Goal: Task Accomplishment & Management: Manage account settings

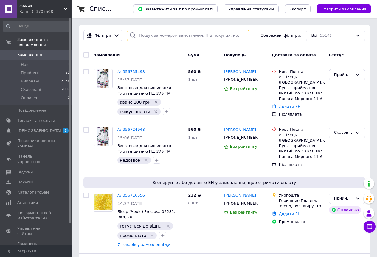
click at [148, 33] on input "search" at bounding box center [188, 36] width 123 height 12
type input "5134"
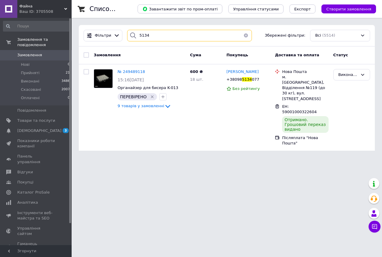
drag, startPoint x: 147, startPoint y: 36, endPoint x: 138, endPoint y: 35, distance: 9.3
click at [138, 35] on input "5134" at bounding box center [189, 36] width 125 height 12
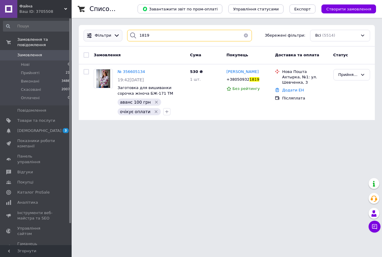
type input "1819"
click at [117, 40] on div "Фільтри" at bounding box center [103, 36] width 39 height 12
click at [114, 37] on icon at bounding box center [117, 36] width 6 height 6
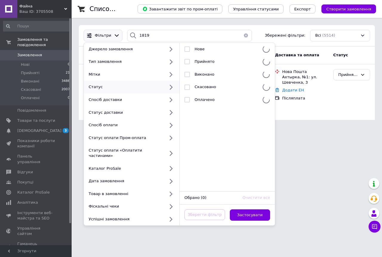
click at [356, 127] on html "Файна Ваш ID: 3705508 Сайт Файна Кабінет покупця Перевірити стан системи Сторін…" at bounding box center [191, 63] width 382 height 127
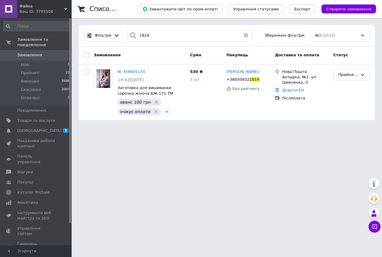
click at [127, 72] on span "№ 356605134" at bounding box center [131, 72] width 27 height 4
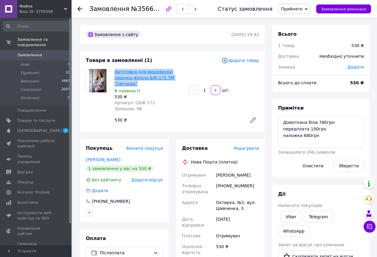
drag, startPoint x: 175, startPoint y: 76, endPoint x: 126, endPoint y: 75, distance: 49.5
click at [114, 72] on div "Заготовка для вишиванки сорочка жіноча БЖ-171 ТМ "Світанок" В наявності 530 ₴ А…" at bounding box center [149, 90] width 75 height 45
drag, startPoint x: 126, startPoint y: 75, endPoint x: 129, endPoint y: 78, distance: 3.9
copy link "Заготовка для вишиванки сорочка жіноча БЖ-171 ТМ "Світанок""
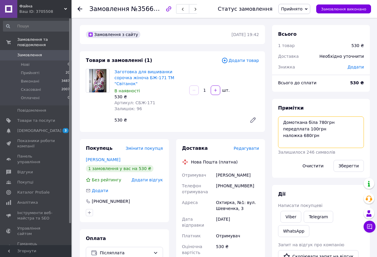
drag, startPoint x: 313, startPoint y: 120, endPoint x: 284, endPoint y: 121, distance: 29.0
click at [284, 121] on textarea "Домоткана біла 780грн передплата 100грн наложка 680грн" at bounding box center [321, 133] width 86 height 32
drag, startPoint x: 136, startPoint y: 232, endPoint x: 152, endPoint y: 185, distance: 50.0
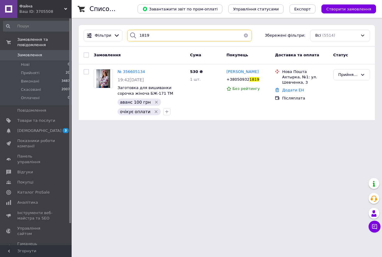
drag, startPoint x: 137, startPoint y: 33, endPoint x: 132, endPoint y: 31, distance: 4.7
click at [132, 32] on div "1819" at bounding box center [189, 36] width 125 height 12
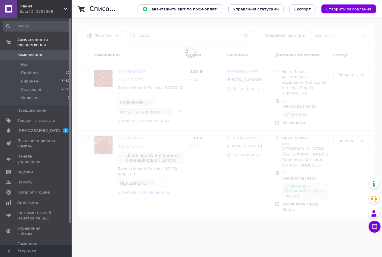
type input "2161"
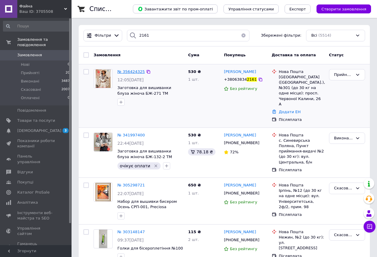
click at [127, 73] on span "№ 356424325" at bounding box center [131, 72] width 27 height 4
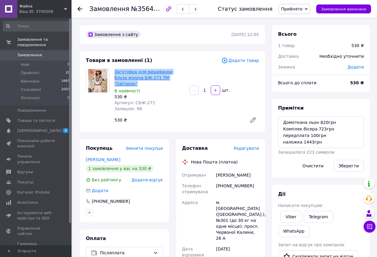
drag, startPoint x: 168, startPoint y: 80, endPoint x: 115, endPoint y: 71, distance: 53.4
click at [115, 71] on span "Заготовка для вишиванки блуза жіноча БЖ-271 ТМ "Світанок"" at bounding box center [150, 78] width 70 height 18
copy link "Заготовка для вишиванки блуза жіноча БЖ-271 ТМ "Світанок""
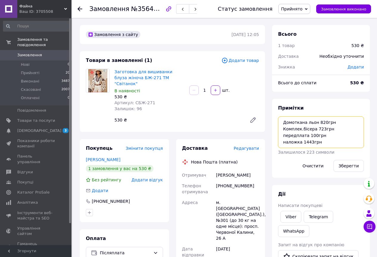
drag, startPoint x: 315, startPoint y: 124, endPoint x: 285, endPoint y: 123, distance: 30.8
click at [285, 123] on textarea "Домоткана льон 820грн Комплек.бісера 723грн передплата 100грн наложка 1443грн" at bounding box center [321, 133] width 86 height 32
drag, startPoint x: 134, startPoint y: 233, endPoint x: 129, endPoint y: 212, distance: 22.1
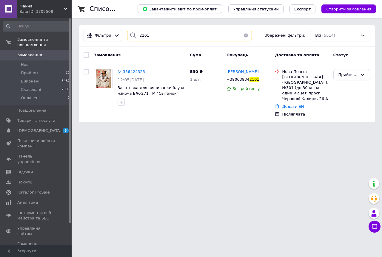
drag, startPoint x: 143, startPoint y: 34, endPoint x: 131, endPoint y: 33, distance: 11.6
click at [131, 34] on div "2161" at bounding box center [189, 36] width 125 height 12
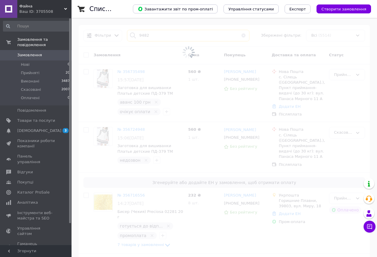
type input "9482"
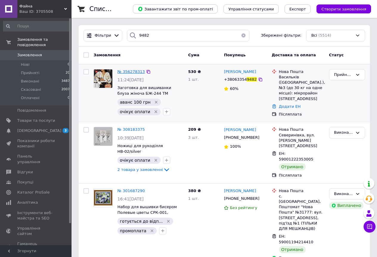
click at [126, 73] on span "№ 356278313" at bounding box center [131, 72] width 27 height 4
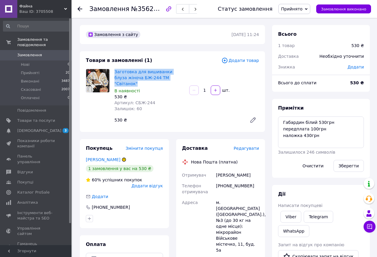
drag, startPoint x: 174, startPoint y: 77, endPoint x: 112, endPoint y: 72, distance: 62.0
click at [112, 72] on div "Заготовка для вишиванки блуза жіноча БЖ-244 ТМ "Світанок" В наявності 530 ₴ Арт…" at bounding box center [149, 90] width 75 height 45
copy link "Заготовка для вишиванки блуза жіноча БЖ-244 ТМ "Світанок""
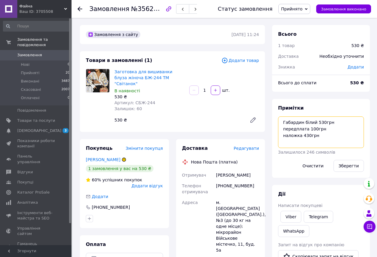
drag, startPoint x: 314, startPoint y: 123, endPoint x: 283, endPoint y: 121, distance: 31.4
click at [283, 121] on textarea "Габардин білий 530грн передплата 100грн наложка 430грн" at bounding box center [321, 133] width 86 height 32
drag, startPoint x: 129, startPoint y: 232, endPoint x: 127, endPoint y: 228, distance: 4.5
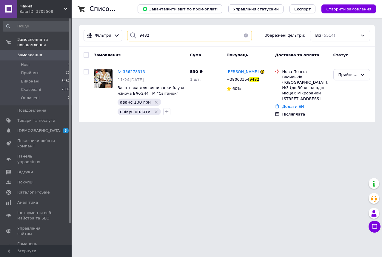
drag, startPoint x: 152, startPoint y: 31, endPoint x: 135, endPoint y: 33, distance: 16.8
click at [135, 33] on div "9482" at bounding box center [189, 36] width 125 height 12
type input "3210"
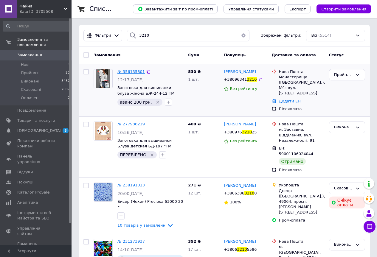
click at [129, 70] on span "№ 356135801" at bounding box center [131, 72] width 27 height 4
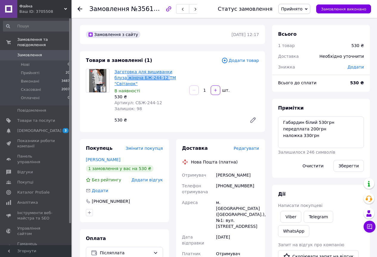
drag, startPoint x: 182, startPoint y: 74, endPoint x: 151, endPoint y: 80, distance: 31.8
click at [151, 80] on span "Заготовка для вишиванки блуза жіноча БЖ-244-12 ТМ "Світанок"" at bounding box center [150, 78] width 70 height 18
drag, startPoint x: 181, startPoint y: 77, endPoint x: 115, endPoint y: 69, distance: 66.1
click at [115, 69] on span "Заготовка для вишиванки блуза жіноча БЖ-244-12 ТМ "Світанок"" at bounding box center [150, 78] width 70 height 18
copy link "Заготовка для вишиванки блуза жіноча БЖ-244-12 ТМ "Світанок""
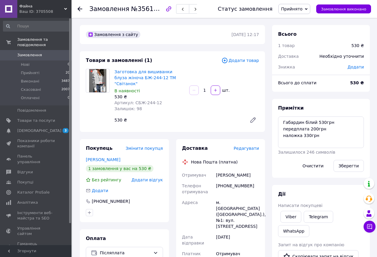
drag, startPoint x: 144, startPoint y: 235, endPoint x: 145, endPoint y: 230, distance: 4.7
drag, startPoint x: 314, startPoint y: 122, endPoint x: 283, endPoint y: 121, distance: 31.3
click at [283, 121] on textarea "Габардин білий 530грн передплата 200грн наложка 330грн" at bounding box center [321, 133] width 86 height 32
drag, startPoint x: 23, startPoint y: 48, endPoint x: 24, endPoint y: 53, distance: 4.6
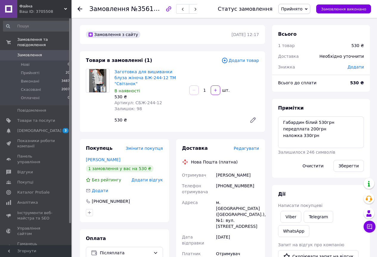
click at [23, 53] on span "Замовлення" at bounding box center [29, 55] width 25 height 5
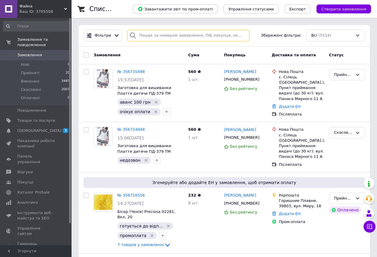
drag, startPoint x: 144, startPoint y: 36, endPoint x: 149, endPoint y: 30, distance: 6.8
click at [148, 31] on input "search" at bounding box center [188, 36] width 123 height 12
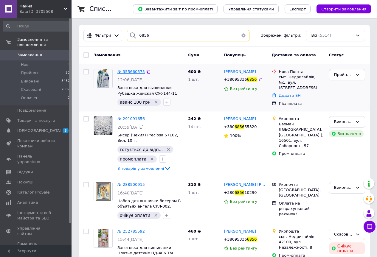
type input "6856"
click at [135, 70] on span "№ 355660575" at bounding box center [131, 72] width 27 height 4
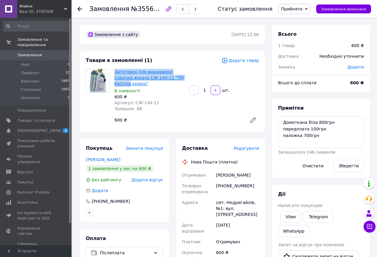
drag, startPoint x: 175, startPoint y: 78, endPoint x: 115, endPoint y: 71, distance: 60.4
click at [115, 71] on span "Заготовка для вишиванки Сорочка жіноча СЖ-144-11 "ТМ Квітуча країна"" at bounding box center [150, 78] width 70 height 18
copy link "Заготовка для вишиванки Сорочка жіноча СЖ-144-11 "ТМ Квітуча"
drag, startPoint x: 132, startPoint y: 233, endPoint x: 186, endPoint y: 219, distance: 56.7
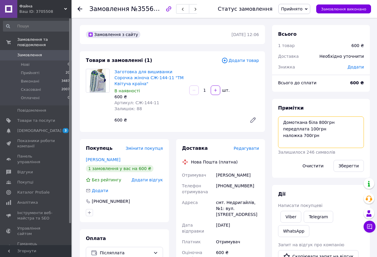
drag, startPoint x: 313, startPoint y: 123, endPoint x: 282, endPoint y: 124, distance: 31.0
click at [282, 124] on textarea "Домоткана біла 800грн передплата 100грн наложка 700грн" at bounding box center [321, 133] width 86 height 32
drag, startPoint x: 121, startPoint y: 235, endPoint x: 140, endPoint y: 220, distance: 23.9
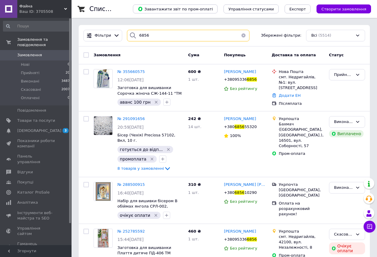
drag, startPoint x: 147, startPoint y: 37, endPoint x: 137, endPoint y: 35, distance: 10.7
click at [137, 35] on input "6856" at bounding box center [188, 36] width 123 height 12
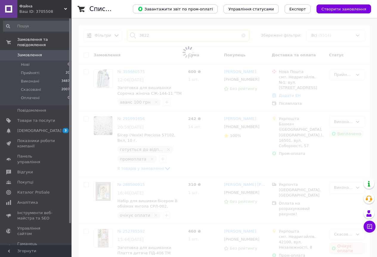
type input "3822"
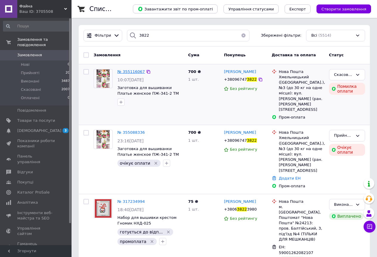
click at [129, 72] on span "№ 355116067" at bounding box center [131, 72] width 27 height 4
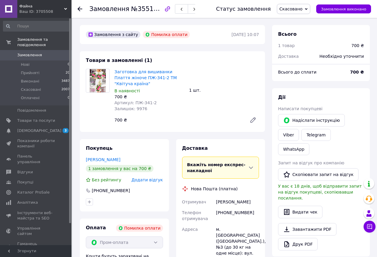
click at [179, 77] on span "Заготовка для вишиванки Плаття жіноче ПЖ-341-2 ТМ "Квітуча країна"" at bounding box center [150, 78] width 70 height 18
drag, startPoint x: 179, startPoint y: 77, endPoint x: 115, endPoint y: 72, distance: 64.3
click at [115, 72] on span "Заготовка для вишиванки Плаття жіноче ПЖ-341-2 ТМ "Квітуча країна"" at bounding box center [150, 78] width 70 height 18
copy link "Заготовка для вишиванки Плаття жіноче ПЖ-341-2 ТМ "Квітуча"
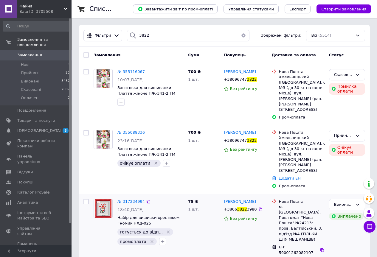
drag, startPoint x: 142, startPoint y: 233, endPoint x: 94, endPoint y: 220, distance: 49.6
click at [141, 233] on div "№ 317234994 18:40[DATE] Набір для вишивки хрестиком Гномик НХД-025 готується до…" at bounding box center [138, 236] width 95 height 78
drag, startPoint x: 164, startPoint y: 154, endPoint x: 162, endPoint y: 159, distance: 5.1
click at [164, 161] on icon "button" at bounding box center [166, 163] width 5 height 5
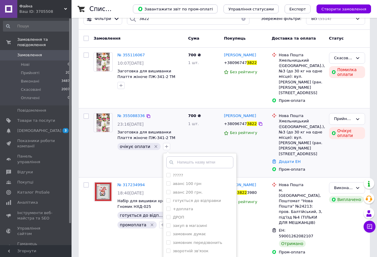
scroll to position [30, 0]
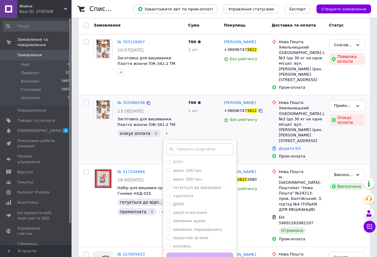
drag, startPoint x: 181, startPoint y: 113, endPoint x: 183, endPoint y: 122, distance: 9.4
click at [181, 117] on span "Заготовка для вишиванки Плаття жіноче ПЖ-341-2 ТМ "Квітуча країна"" at bounding box center [151, 122] width 66 height 11
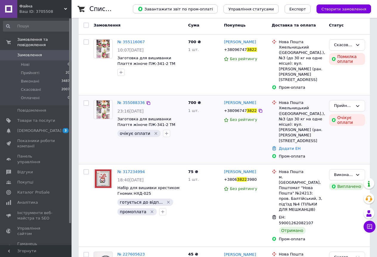
click at [140, 131] on span "очікує оплати" at bounding box center [135, 133] width 30 height 5
click at [135, 101] on span "№ 355088336" at bounding box center [131, 103] width 27 height 4
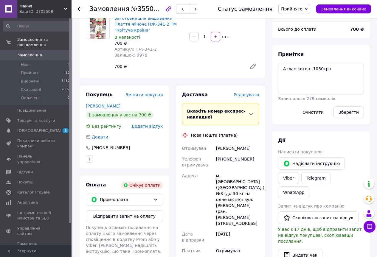
scroll to position [90, 0]
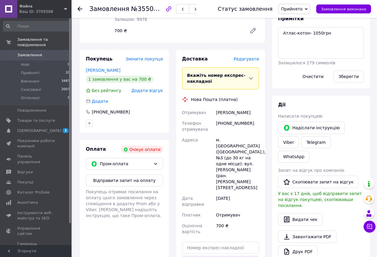
drag, startPoint x: 154, startPoint y: 165, endPoint x: 147, endPoint y: 170, distance: 8.3
click at [154, 165] on icon at bounding box center [155, 164] width 5 height 5
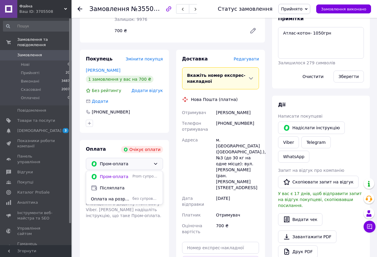
click at [146, 113] on div "[PHONE_NUMBER]" at bounding box center [124, 112] width 77 height 6
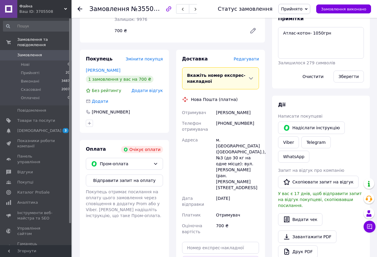
click at [33, 53] on span "Замовлення" at bounding box center [29, 55] width 25 height 5
